Goal: Information Seeking & Learning: Learn about a topic

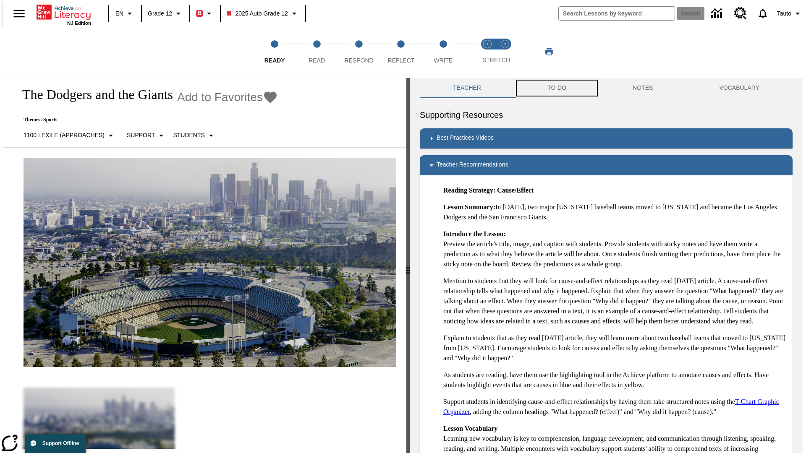
click at [556, 88] on button "TO-DO" at bounding box center [556, 88] width 85 height 20
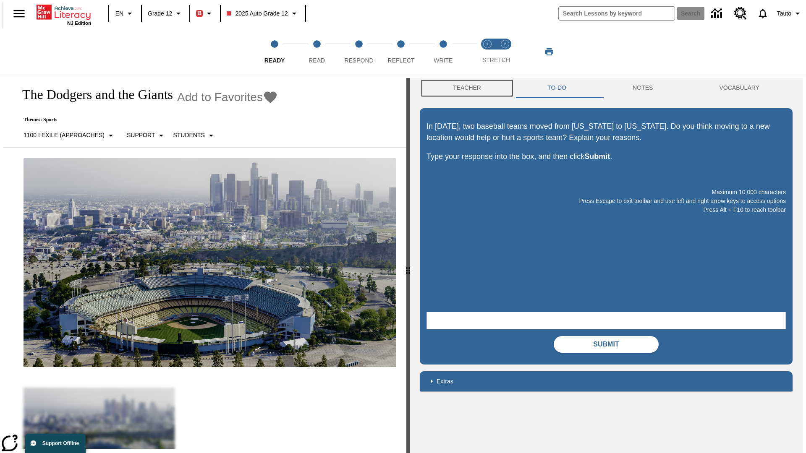
scroll to position [0, 0]
click at [464, 88] on button "Teacher" at bounding box center [467, 88] width 94 height 20
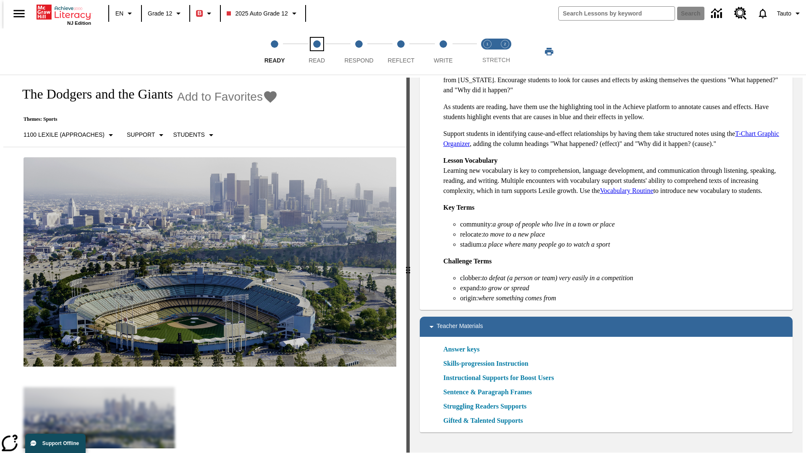
click at [317, 52] on span "Read" at bounding box center [317, 57] width 16 height 15
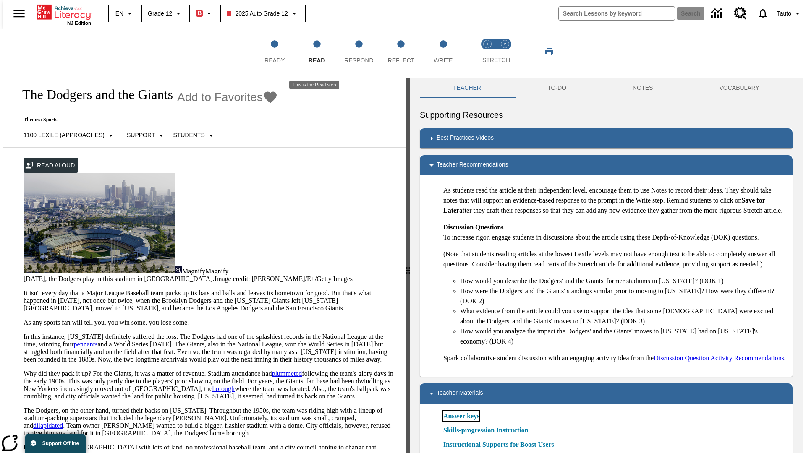
click at [461, 422] on link "Answer keys" at bounding box center [461, 416] width 36 height 10
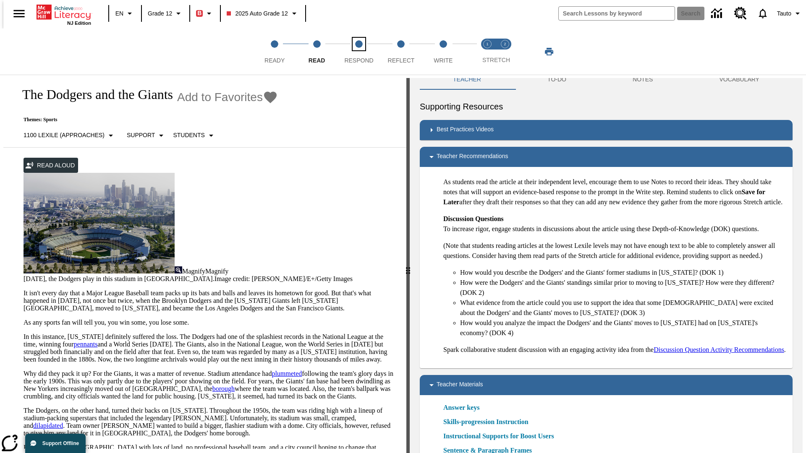
click at [359, 52] on span "Respond" at bounding box center [358, 57] width 29 height 15
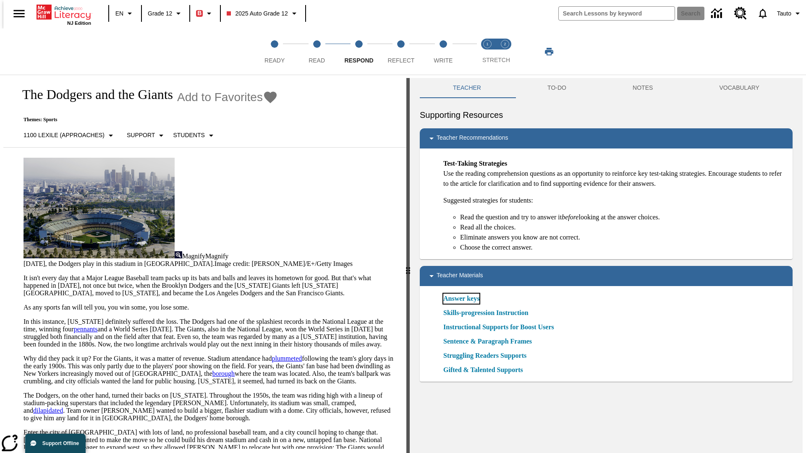
click at [461, 299] on link "Answer keys" at bounding box center [461, 299] width 36 height 10
click at [401, 52] on span "Reflect" at bounding box center [401, 57] width 27 height 15
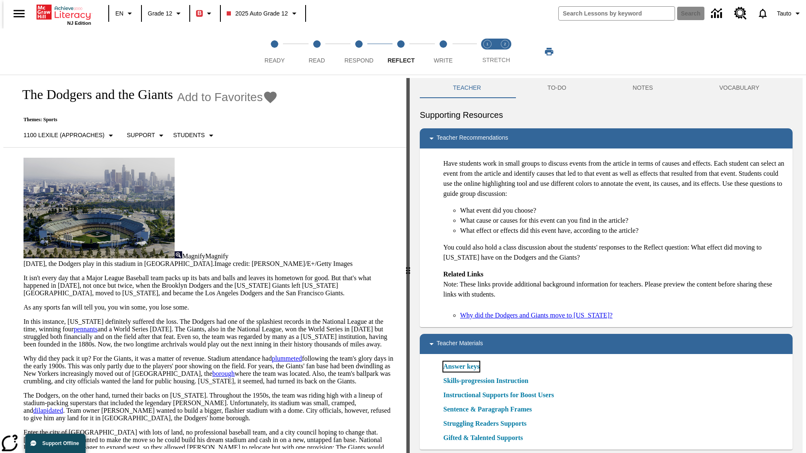
click at [461, 367] on link "Answer keys" at bounding box center [461, 367] width 36 height 10
click at [443, 52] on span "Write" at bounding box center [443, 57] width 19 height 15
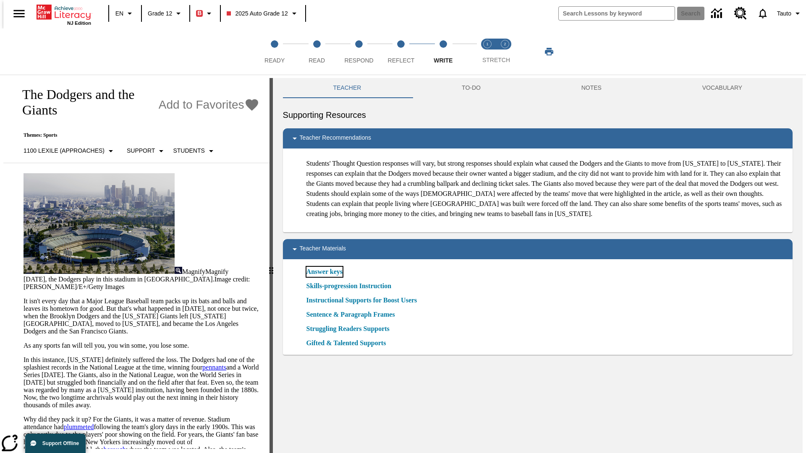
click at [324, 277] on link "Answer keys" at bounding box center [325, 272] width 36 height 10
